Goal: Navigation & Orientation: Find specific page/section

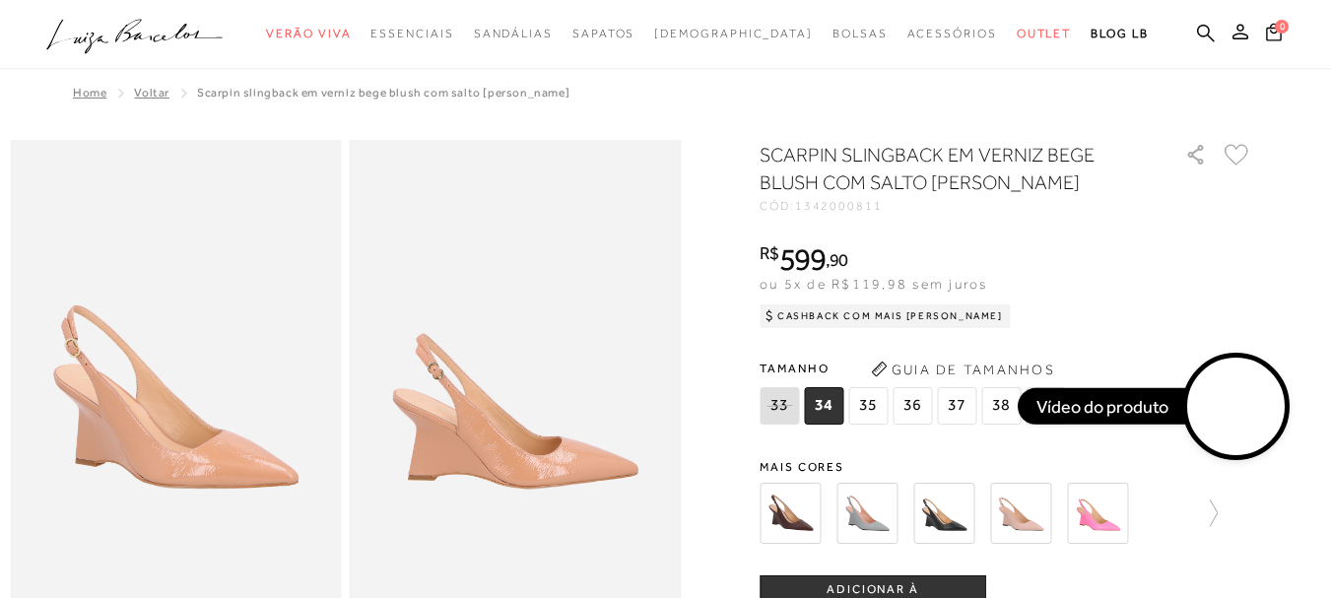
click at [128, 44] on icon ".a{fill-rule:evenodd;}" at bounding box center [134, 36] width 177 height 41
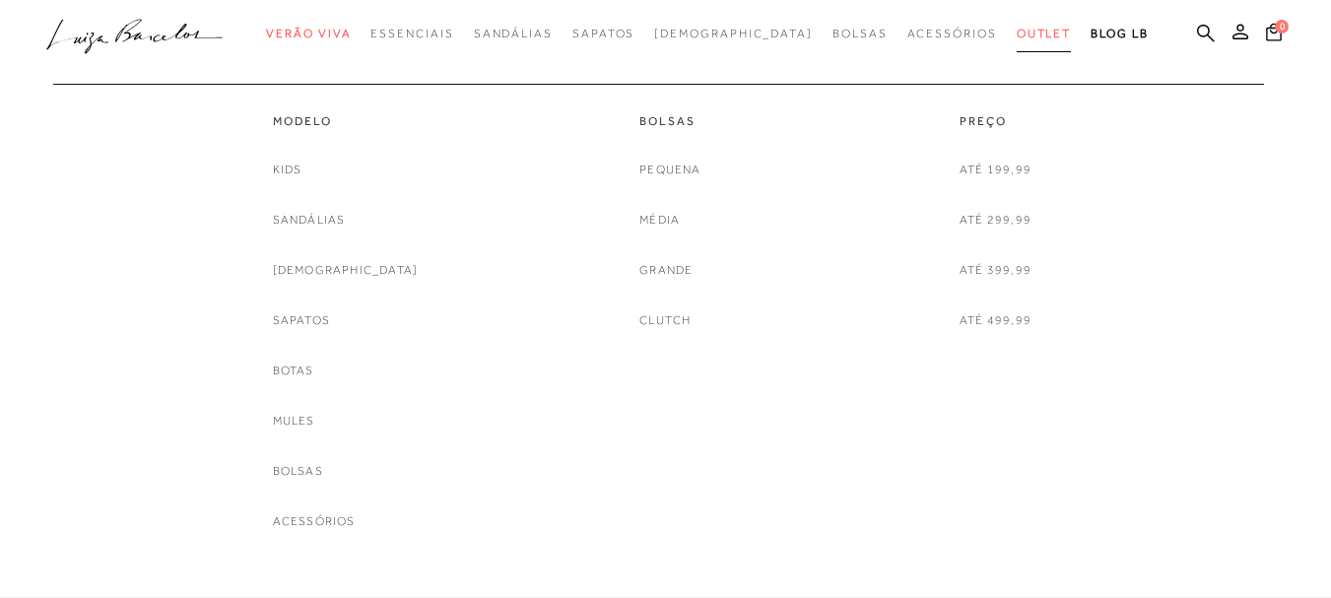
click at [1017, 33] on span "Outlet" at bounding box center [1044, 34] width 55 height 14
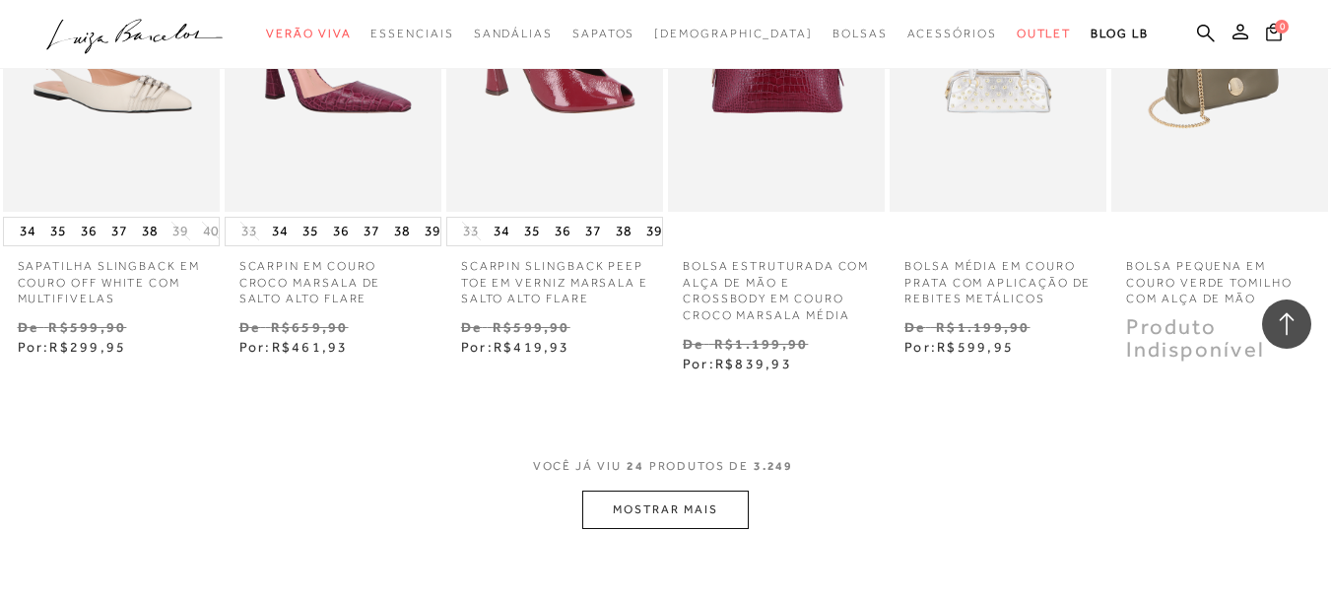
scroll to position [1871, 0]
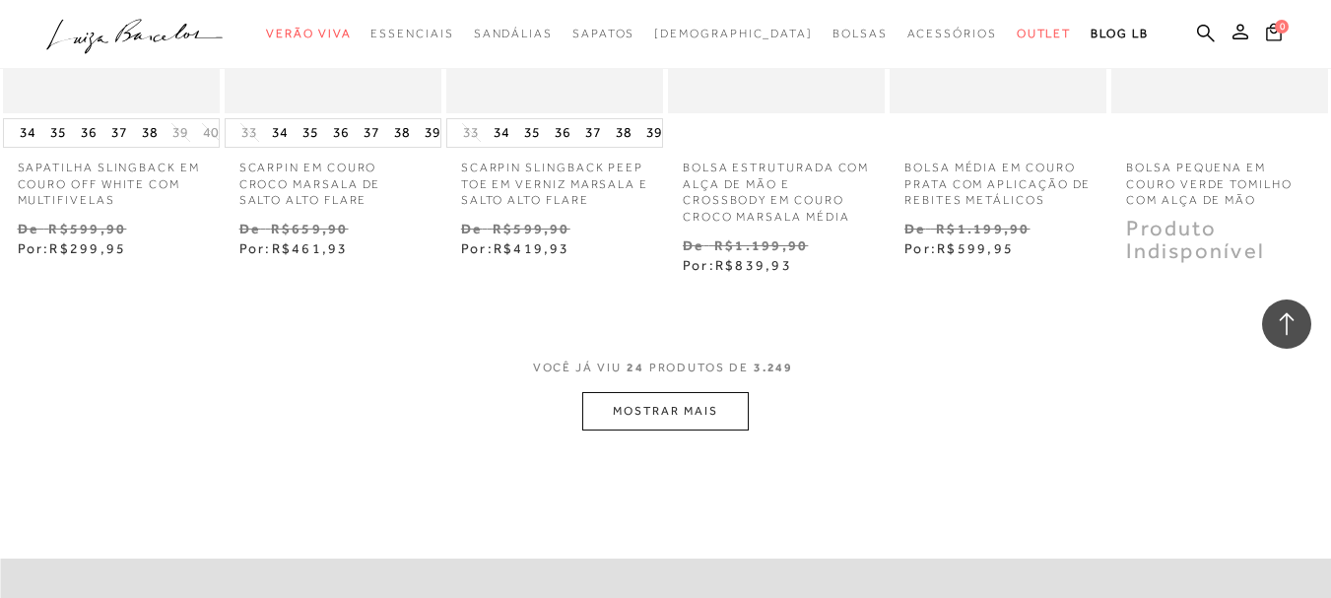
click at [652, 412] on button "MOSTRAR MAIS" at bounding box center [664, 411] width 165 height 38
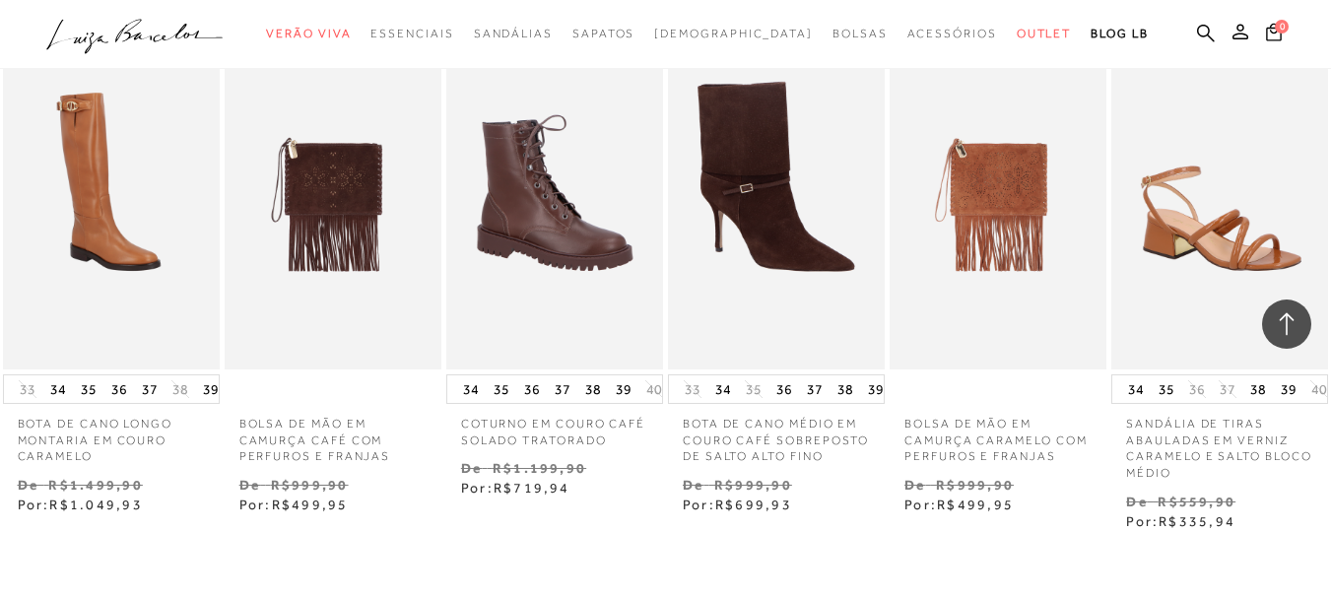
scroll to position [4038, 0]
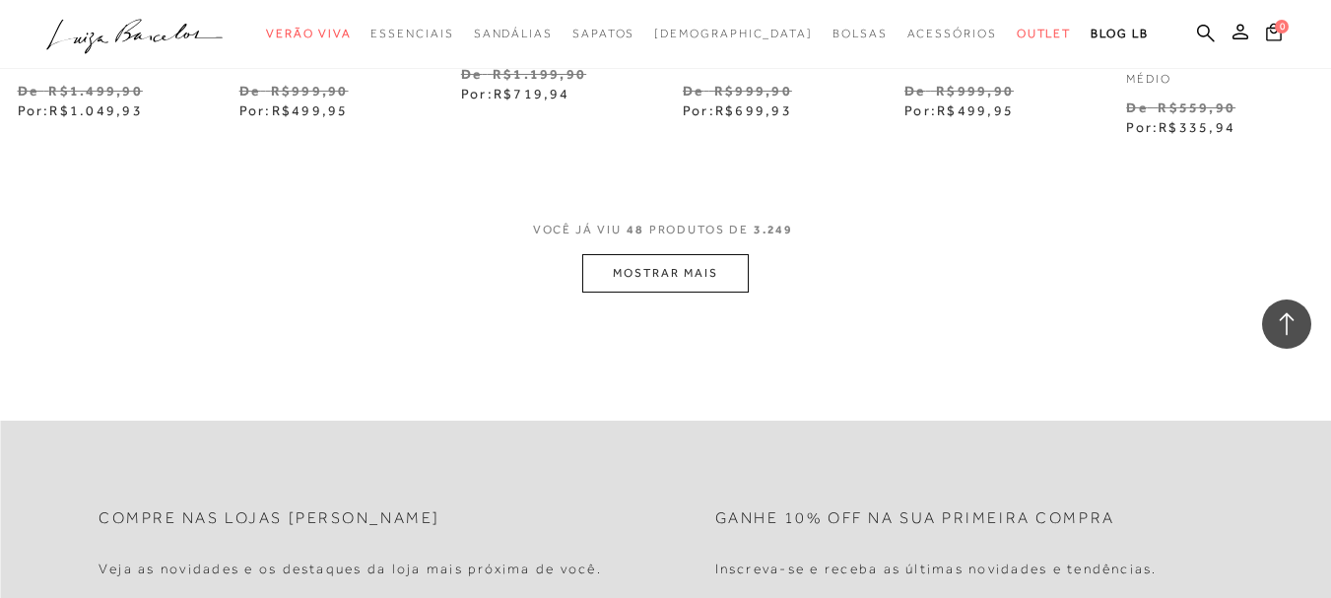
click at [711, 267] on button "MOSTRAR MAIS" at bounding box center [664, 273] width 165 height 38
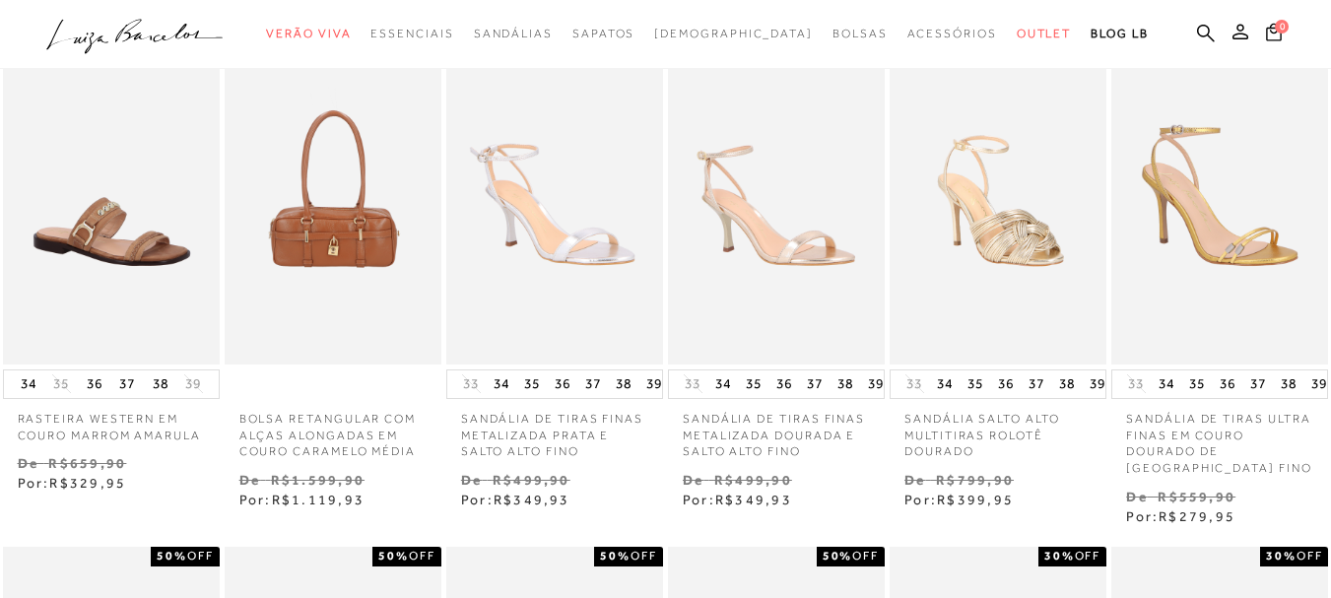
scroll to position [0, 0]
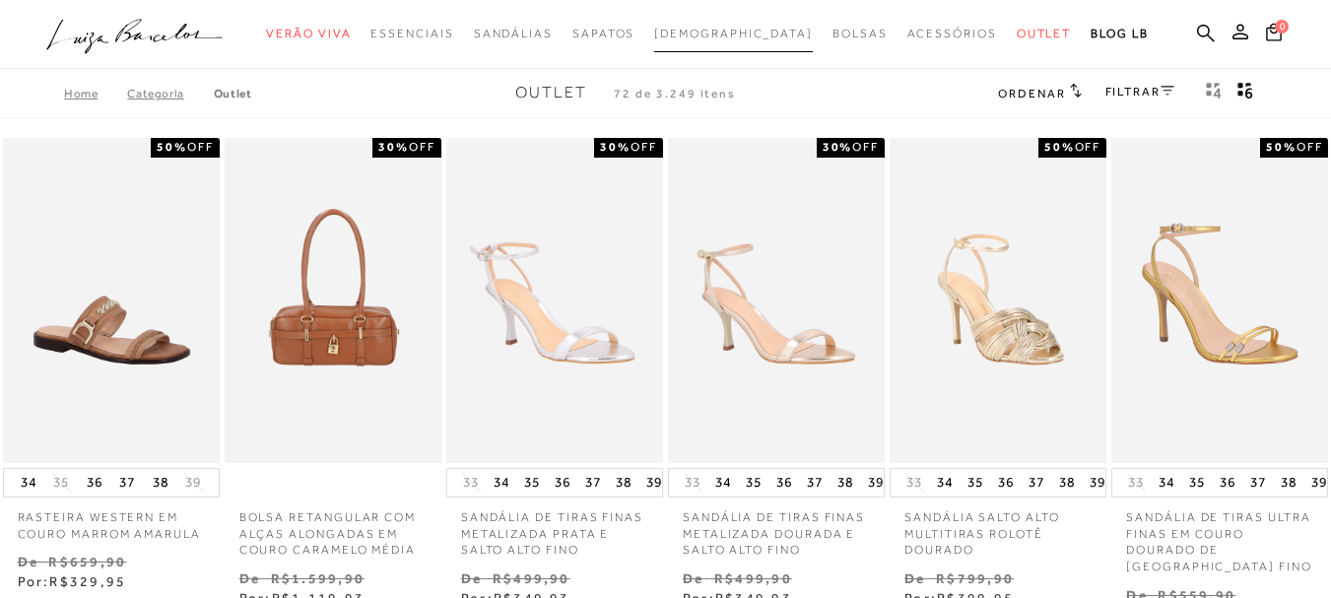
click at [742, 37] on span "[DEMOGRAPHIC_DATA]" at bounding box center [733, 34] width 159 height 14
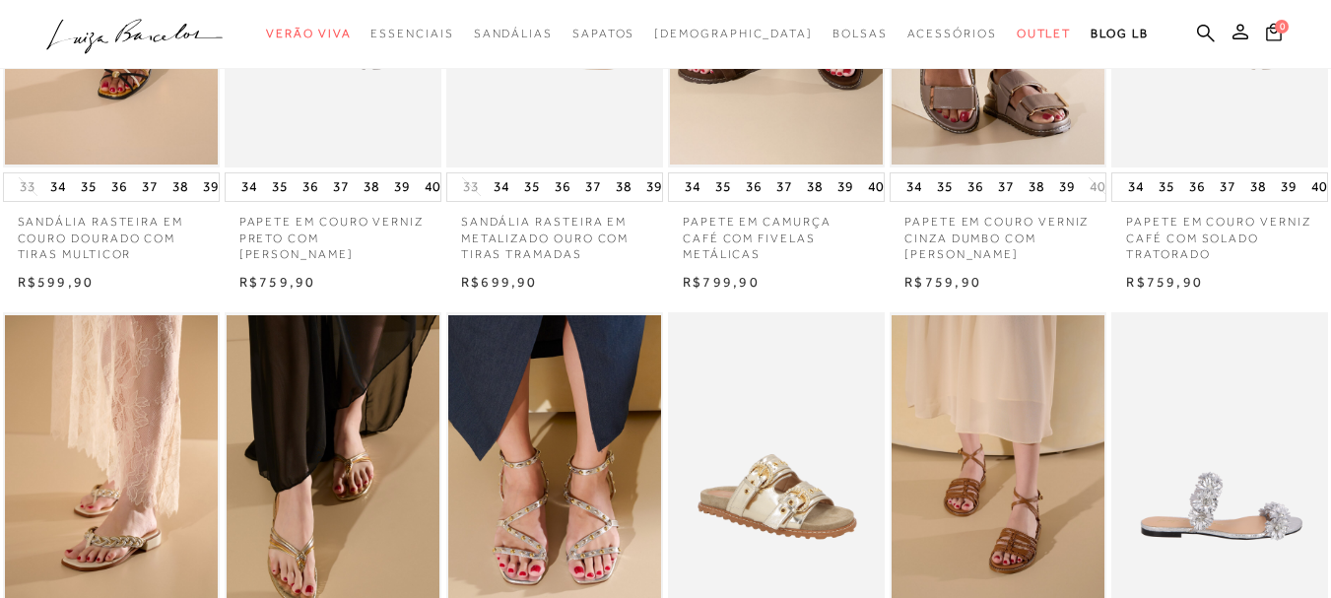
scroll to position [394, 0]
